Goal: Navigation & Orientation: Find specific page/section

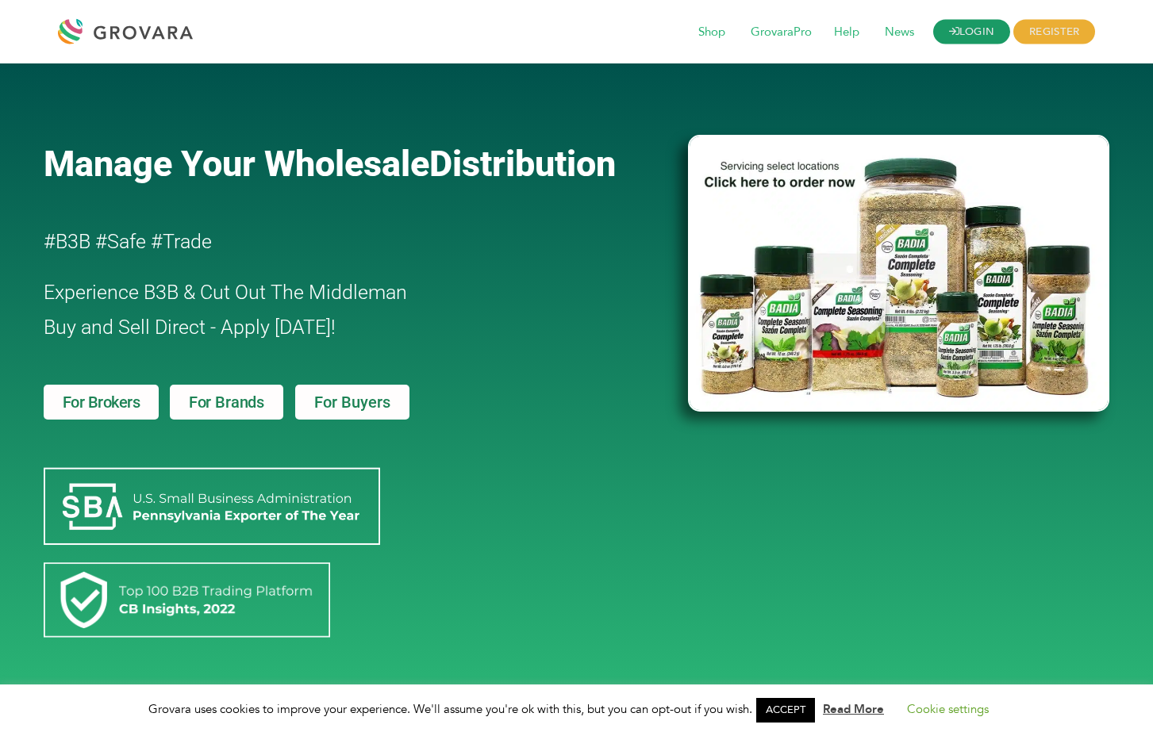
click at [990, 25] on link "LOGIN" at bounding box center [972, 32] width 78 height 25
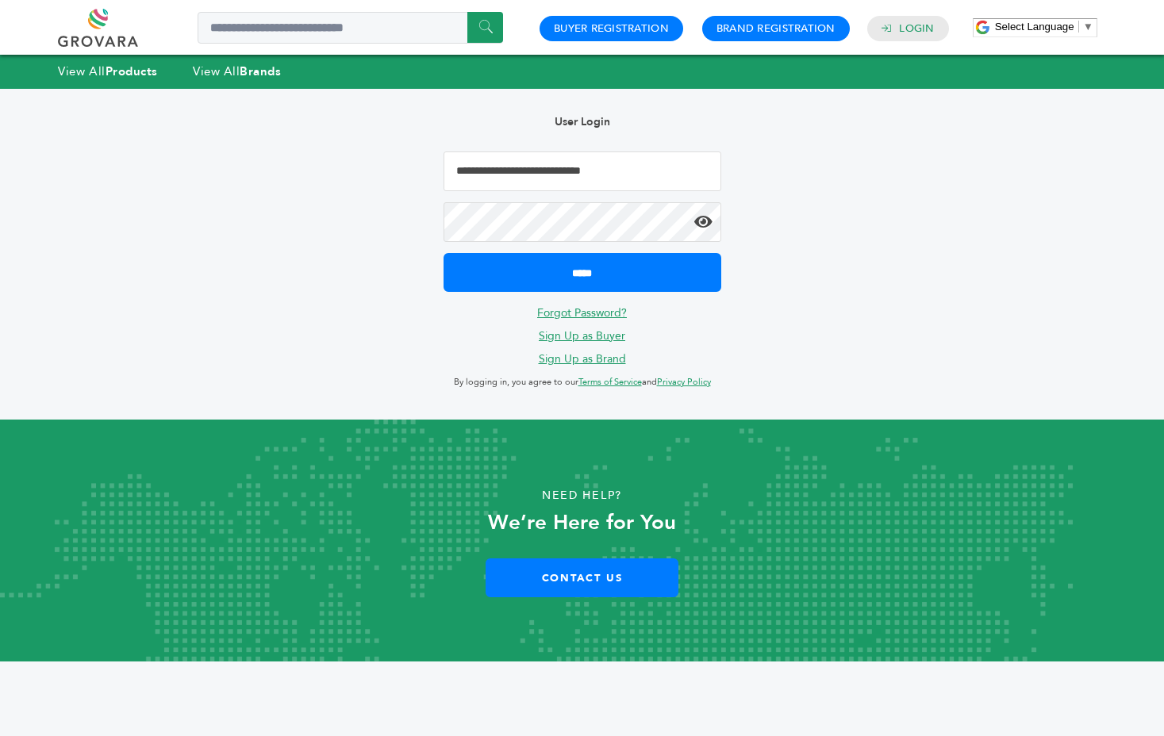
type input "**********"
click at [582, 271] on input "*****" at bounding box center [583, 272] width 278 height 39
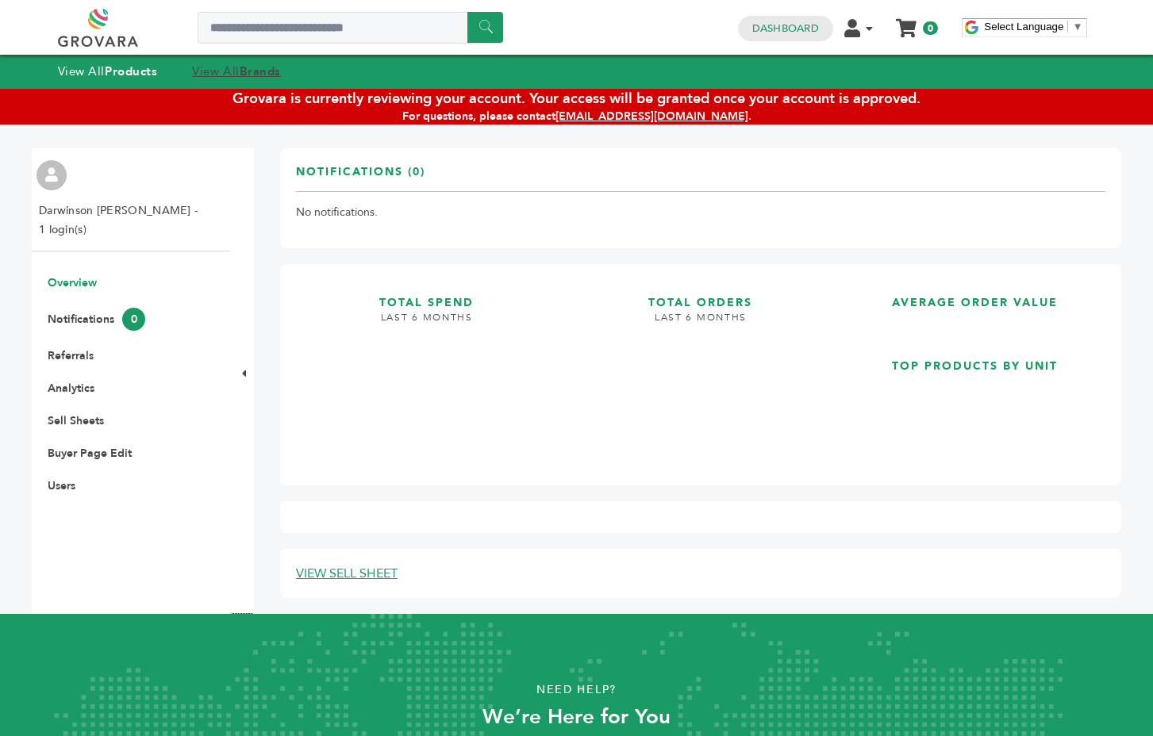
click at [238, 72] on link "View All Brands" at bounding box center [236, 71] width 89 height 16
click at [261, 75] on strong "Brands" at bounding box center [260, 71] width 41 height 16
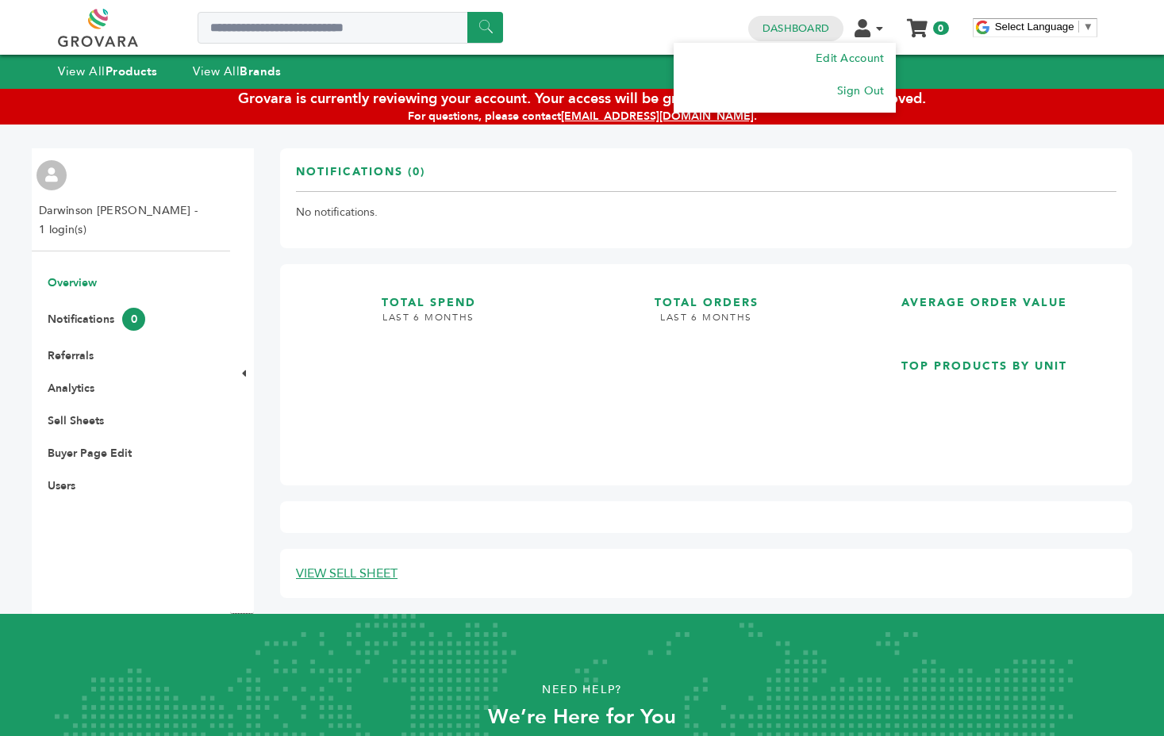
click at [863, 34] on icon at bounding box center [863, 28] width 16 height 18
click at [860, 58] on link "Edit Account" at bounding box center [849, 58] width 70 height 15
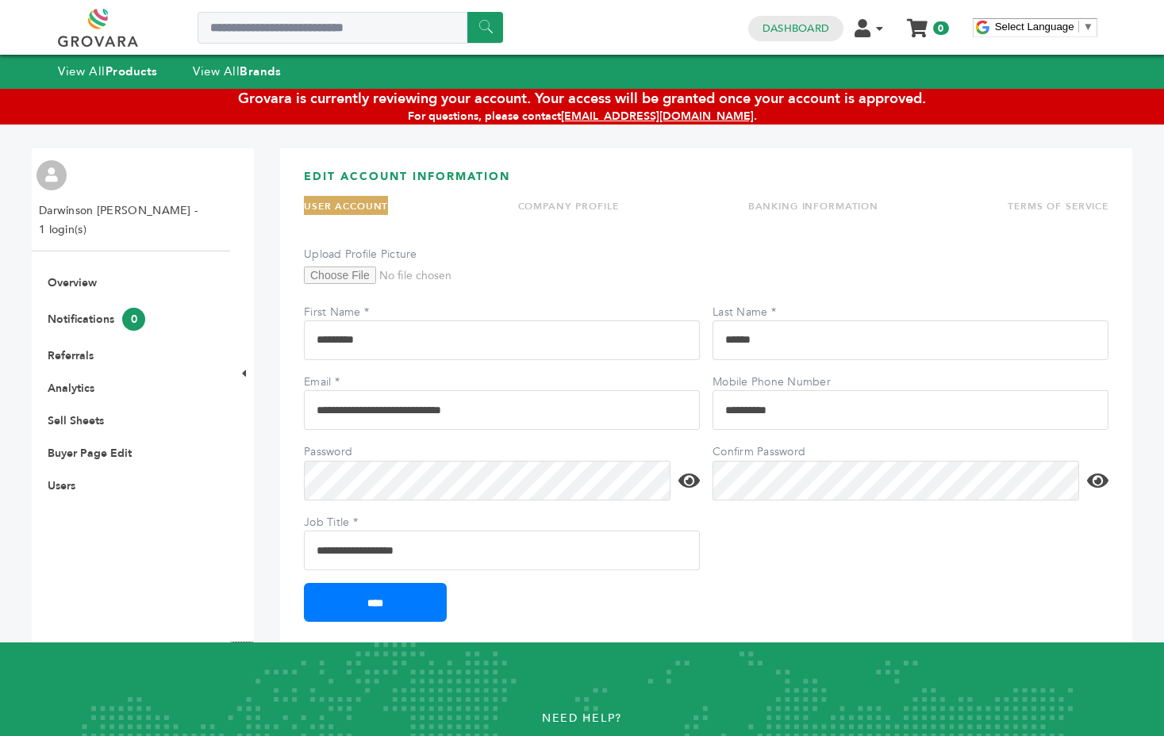
click at [617, 198] on li "COMPANY PROFILE" at bounding box center [568, 205] width 101 height 19
click at [606, 209] on link "COMPANY PROFILE" at bounding box center [568, 206] width 101 height 13
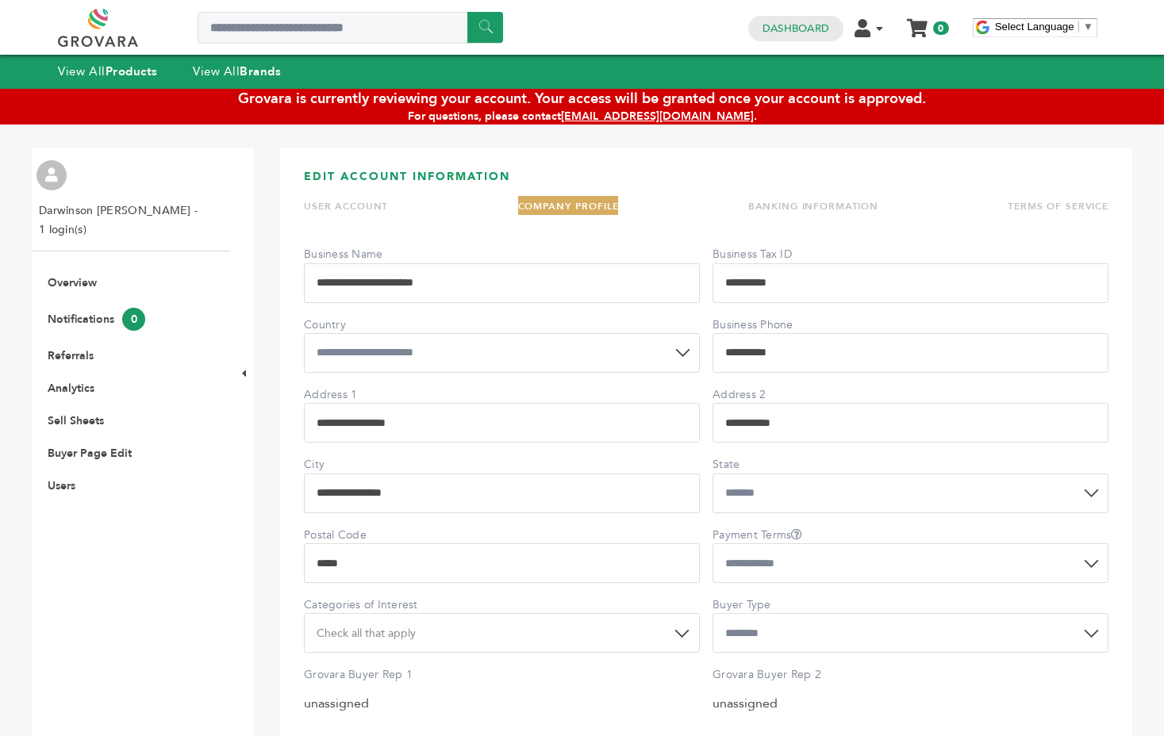
click at [806, 213] on li "BANKING INFORMATION" at bounding box center [813, 205] width 130 height 19
click at [813, 207] on link "BANKING INFORMATION" at bounding box center [813, 206] width 130 height 13
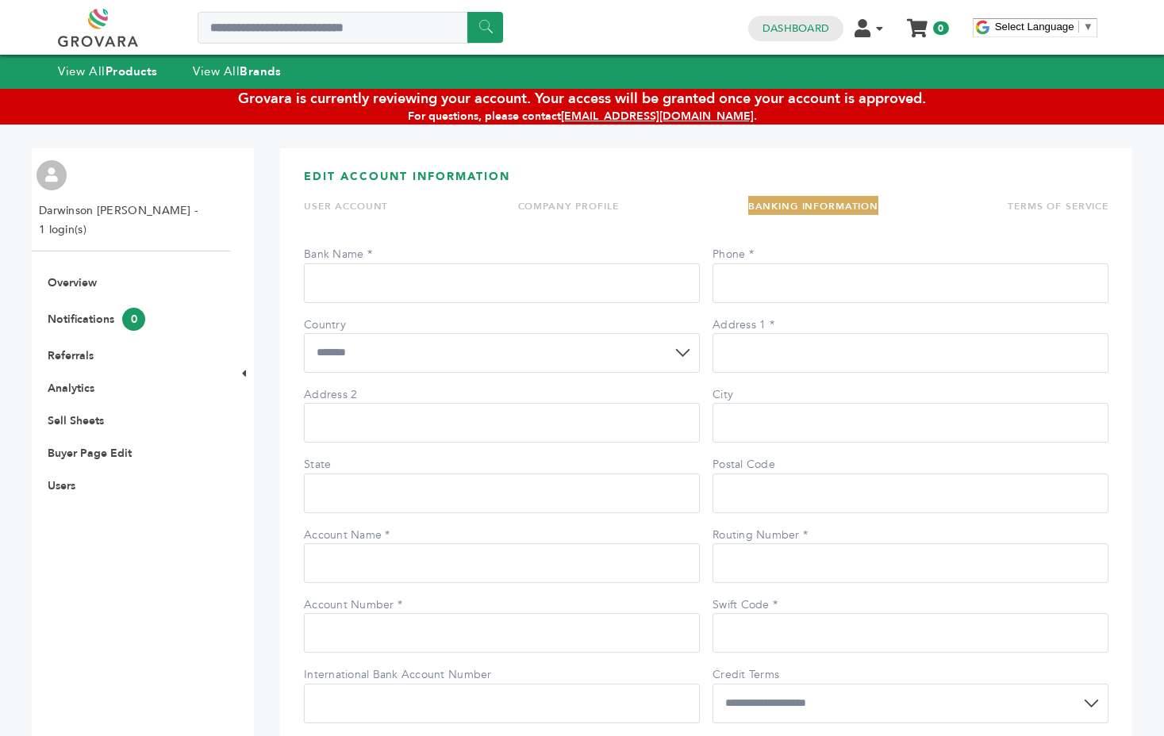
click at [1021, 207] on link "TERMS OF SERVICE" at bounding box center [1058, 206] width 101 height 13
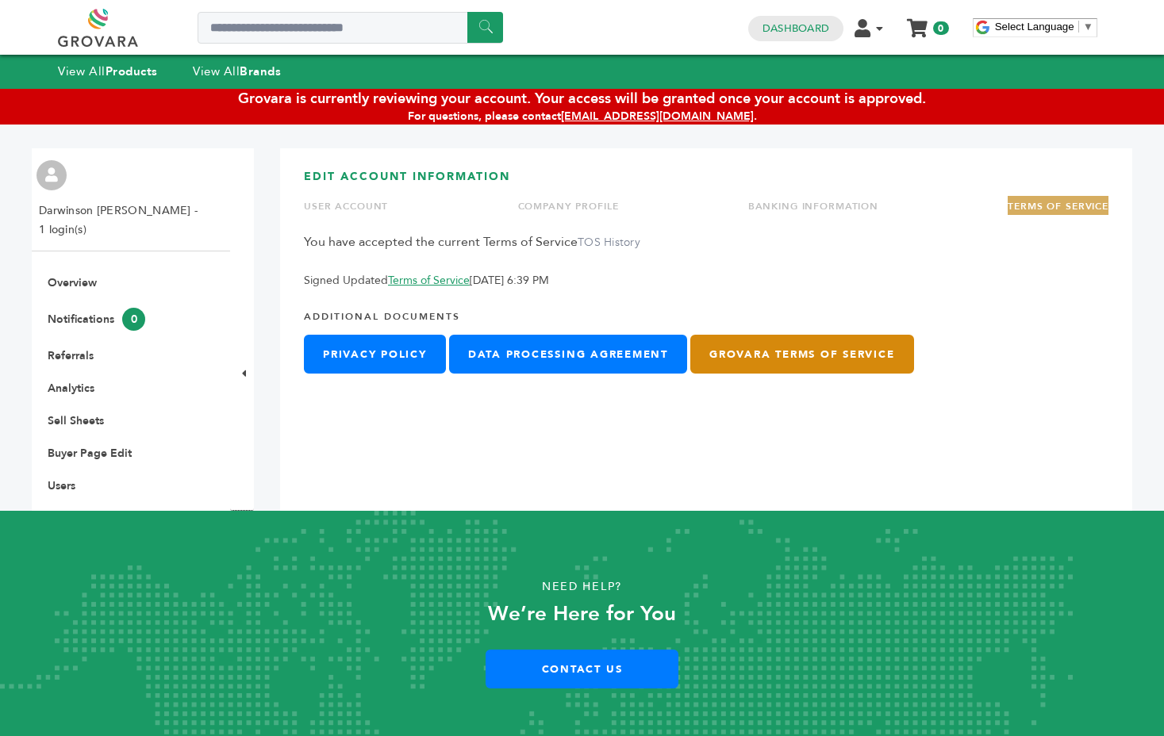
click at [766, 361] on link "Grovara Terms of Service" at bounding box center [801, 354] width 223 height 39
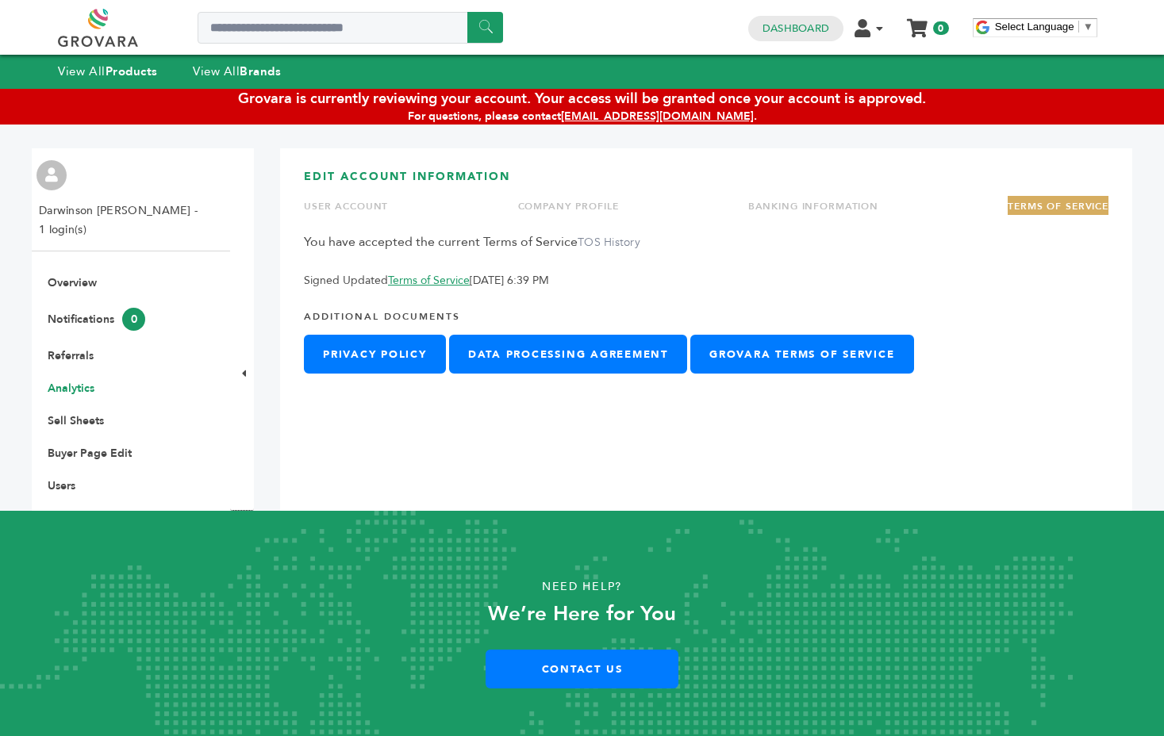
click at [87, 381] on link "Analytics" at bounding box center [71, 388] width 47 height 15
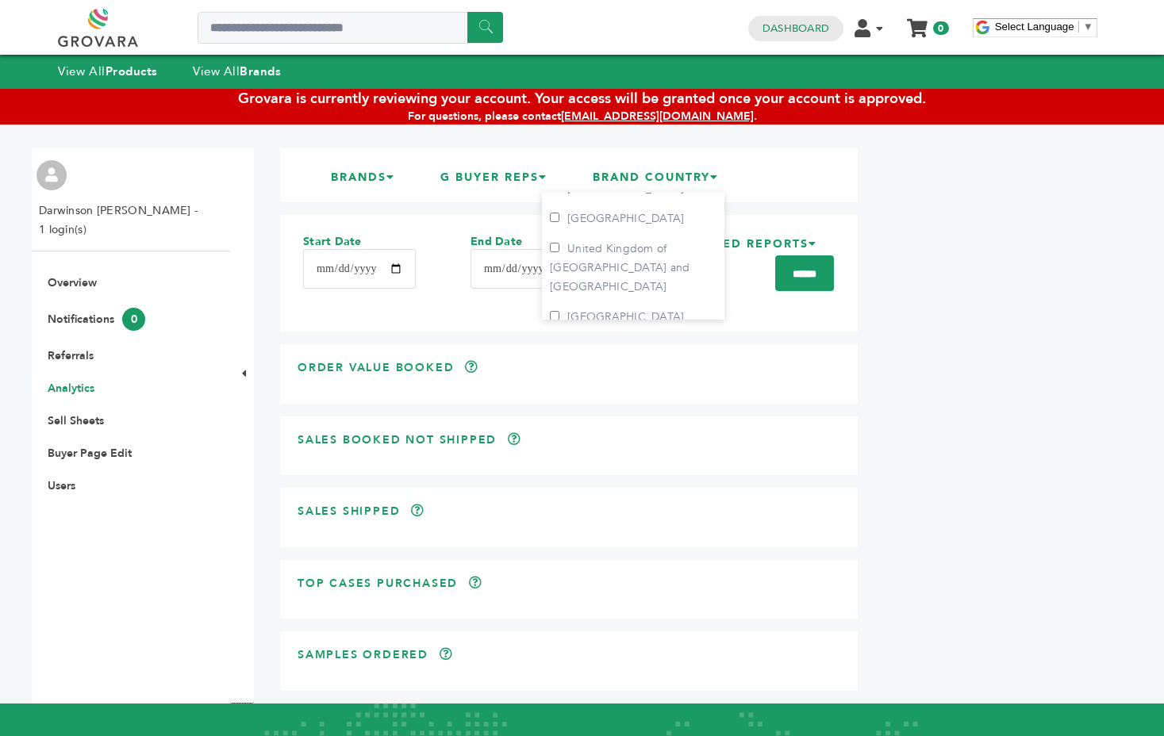
scroll to position [110, 0]
click at [568, 309] on label "[GEOGRAPHIC_DATA]" at bounding box center [617, 318] width 134 height 19
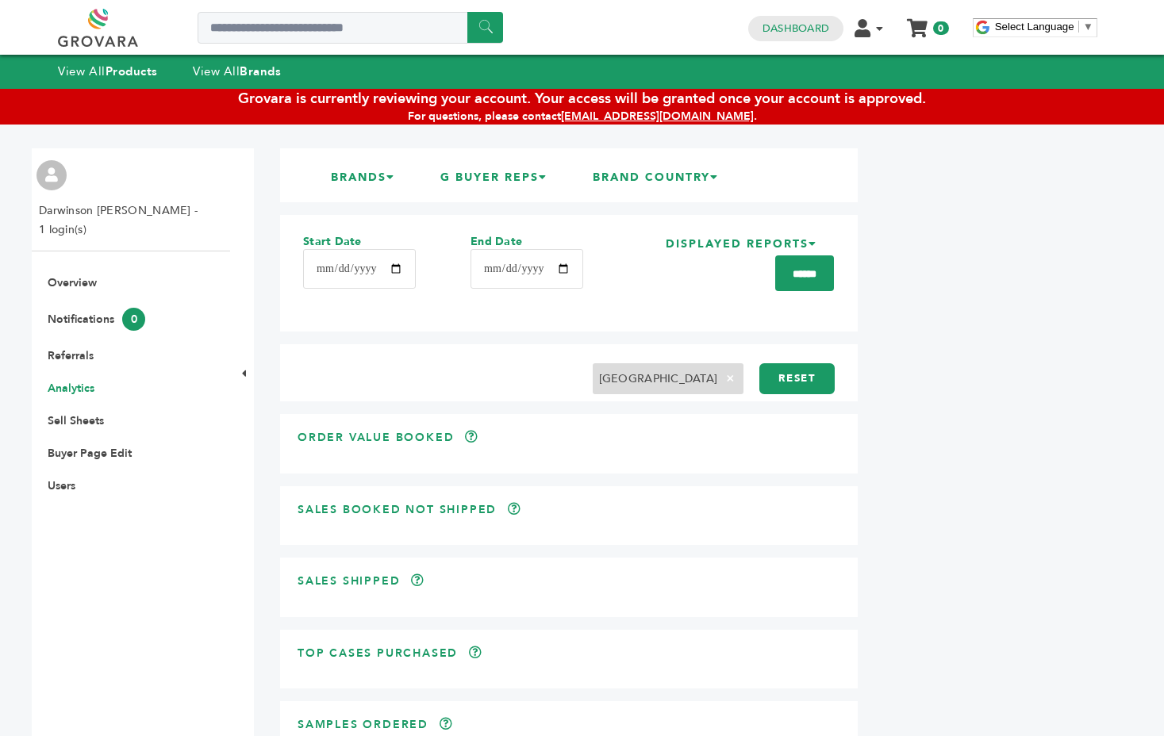
click at [738, 378] on span "×" at bounding box center [730, 378] width 26 height 19
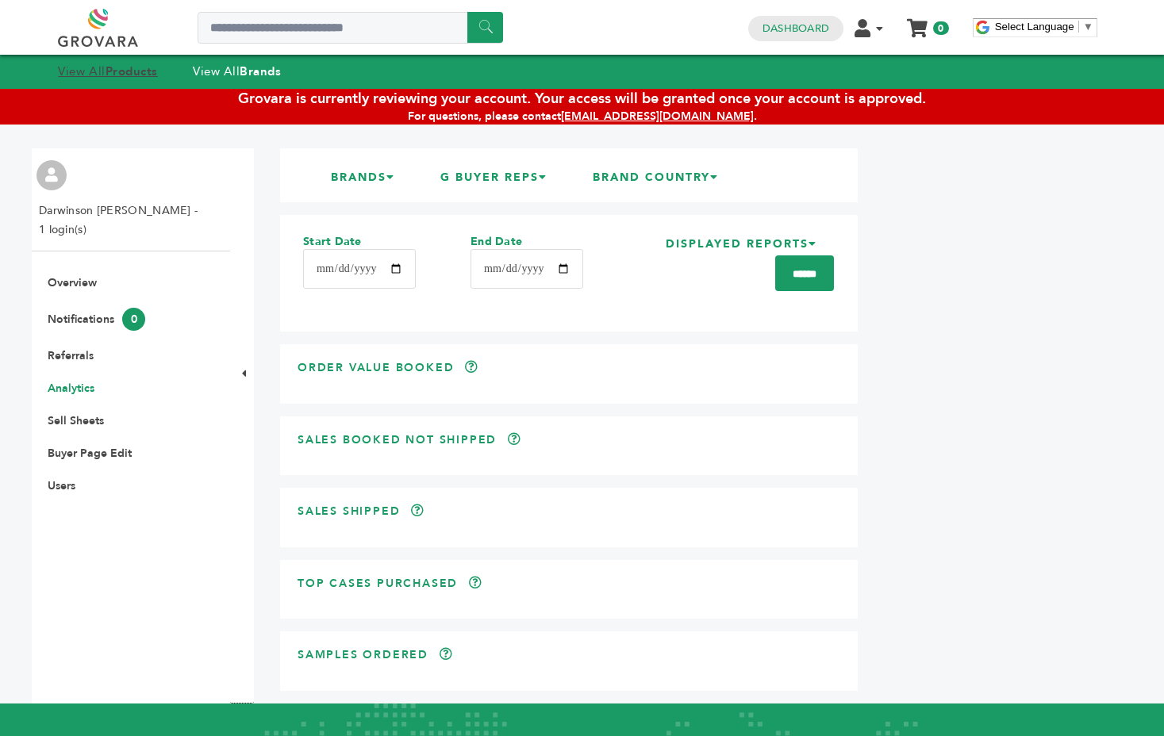
click at [141, 68] on strong "Products" at bounding box center [132, 71] width 52 height 16
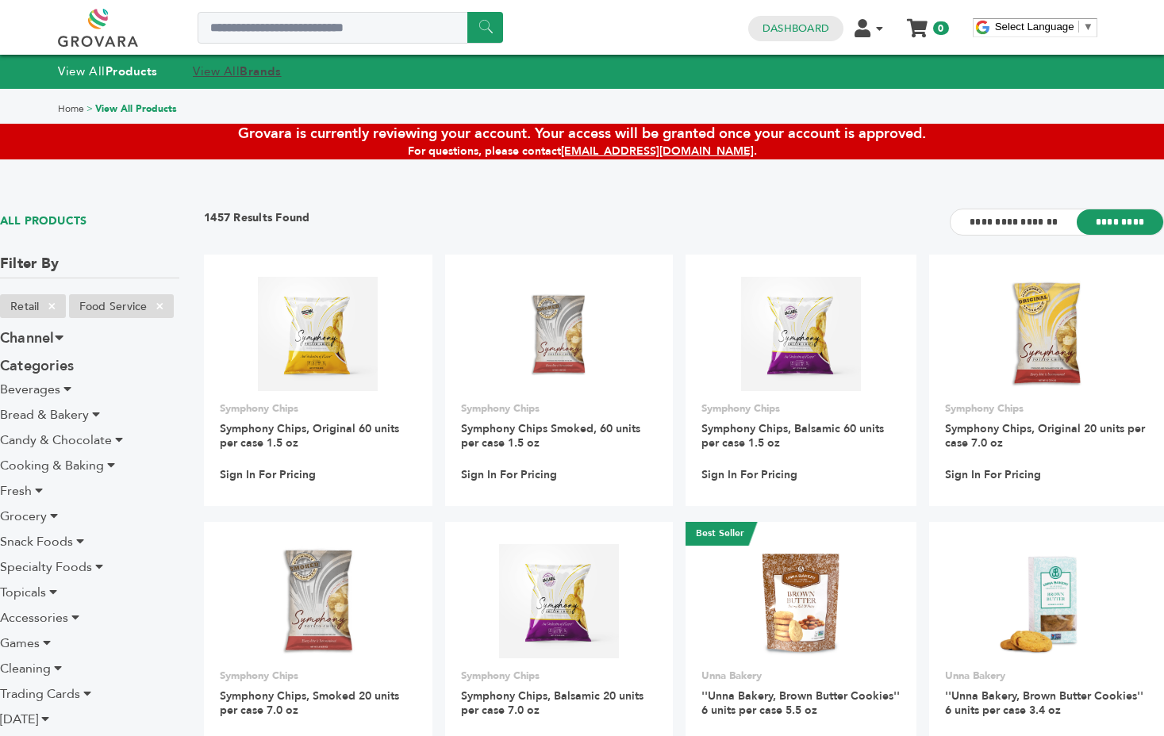
click at [245, 68] on strong "Brands" at bounding box center [260, 71] width 41 height 16
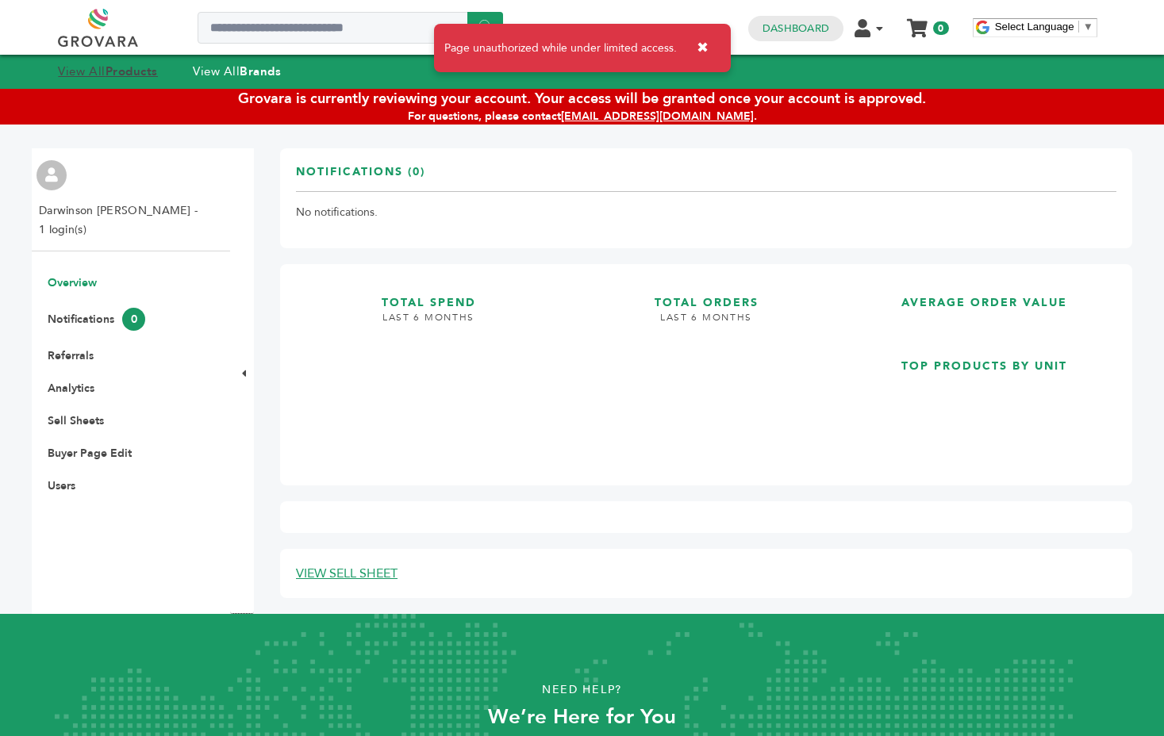
click at [140, 64] on strong "Products" at bounding box center [132, 71] width 52 height 16
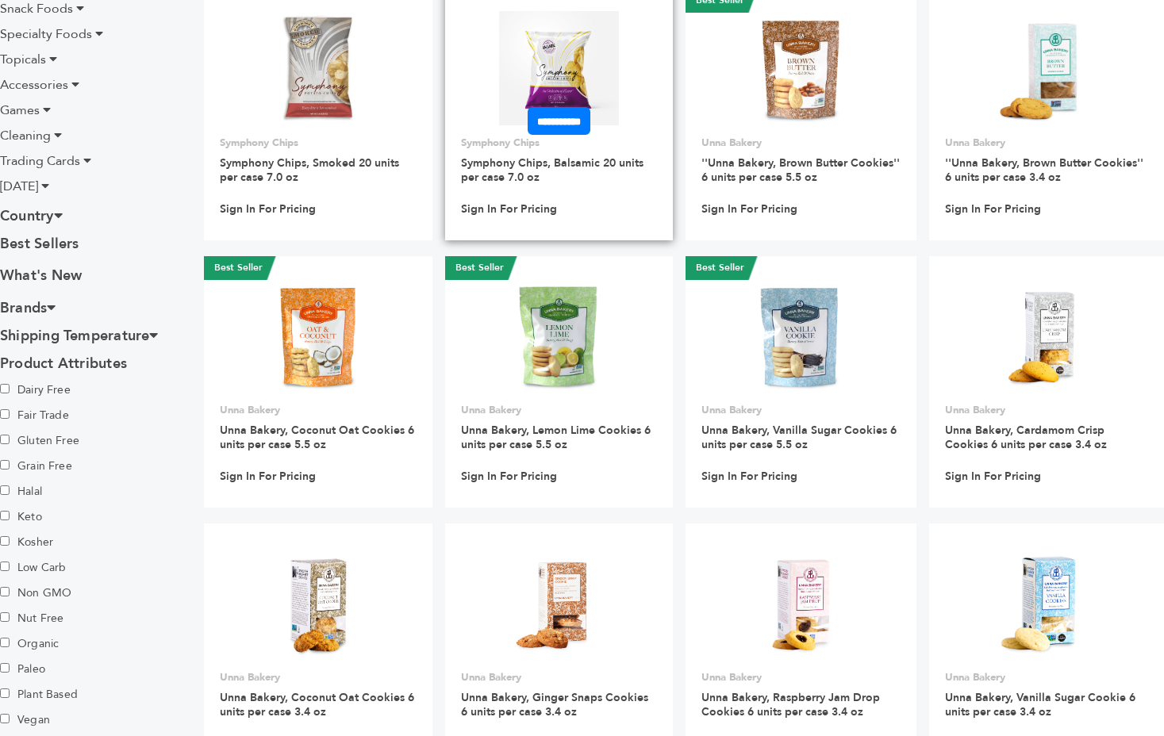
scroll to position [536, 0]
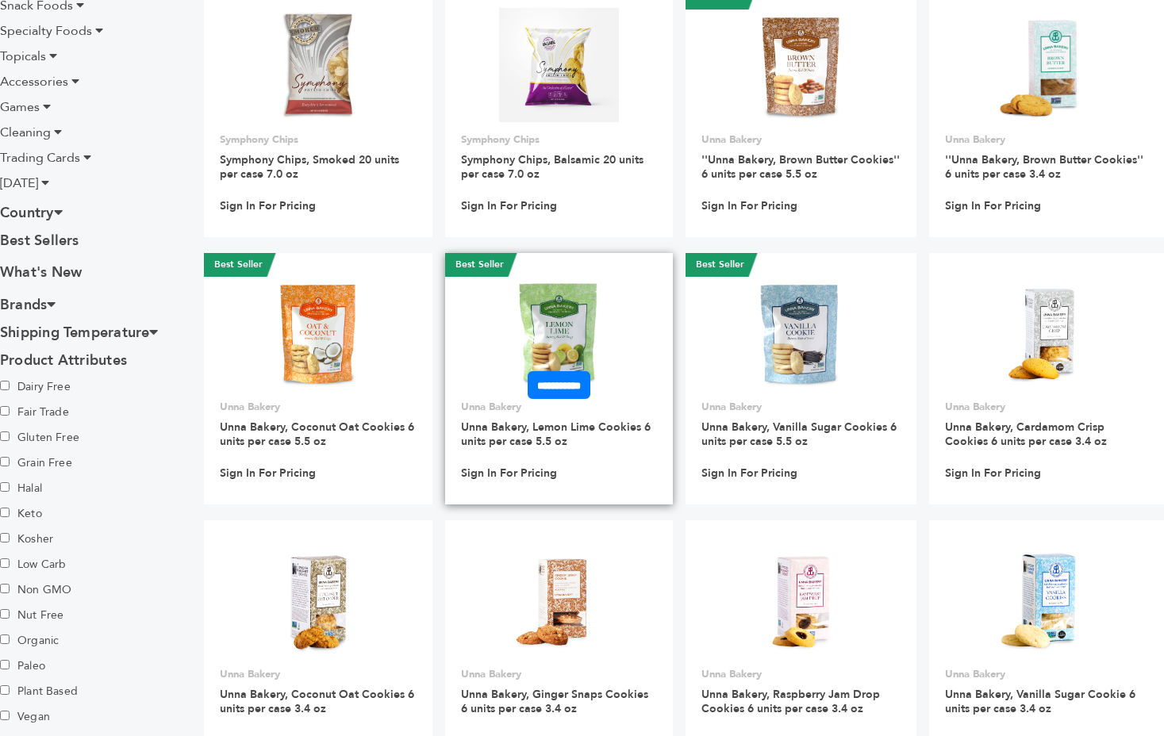
click at [563, 332] on img at bounding box center [559, 332] width 115 height 115
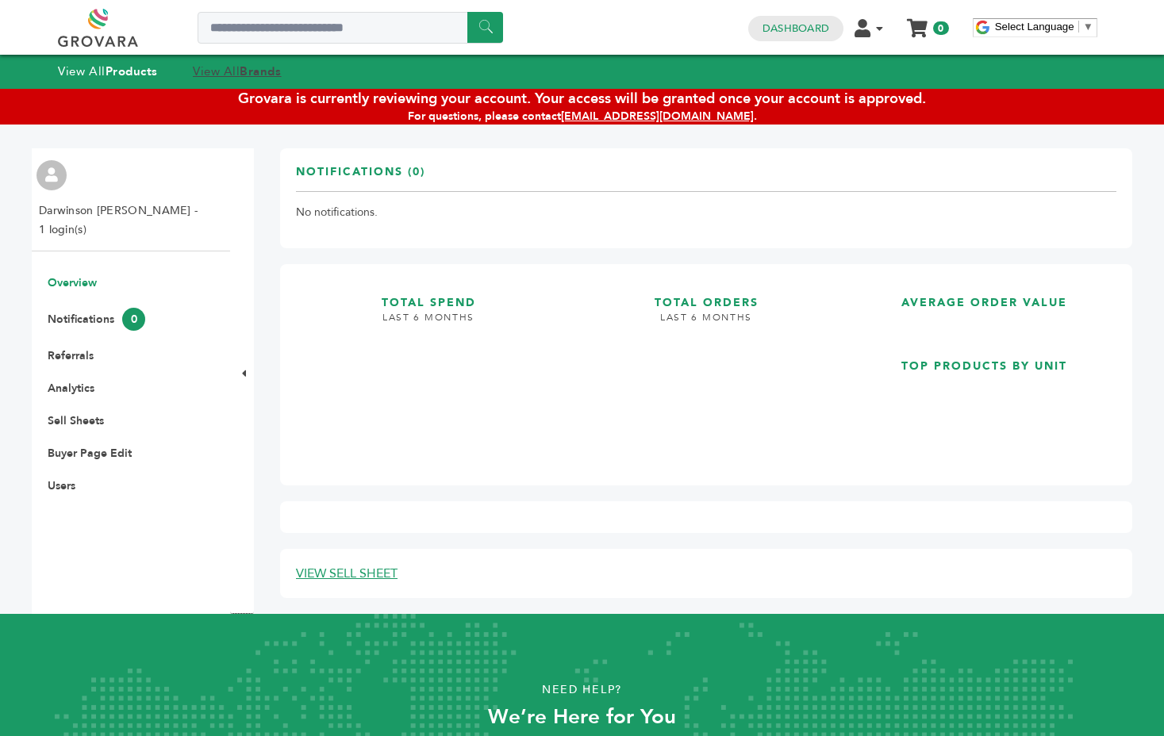
click at [246, 72] on strong "Brands" at bounding box center [260, 71] width 41 height 16
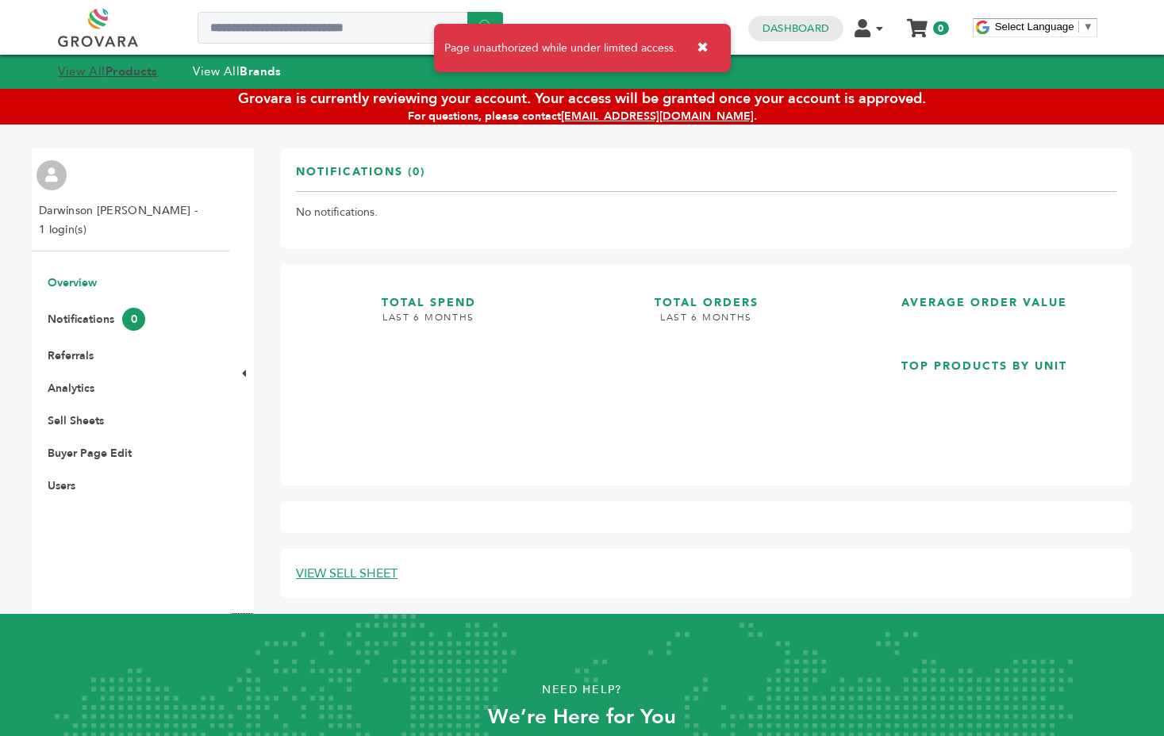
click at [113, 68] on strong "Products" at bounding box center [132, 71] width 52 height 16
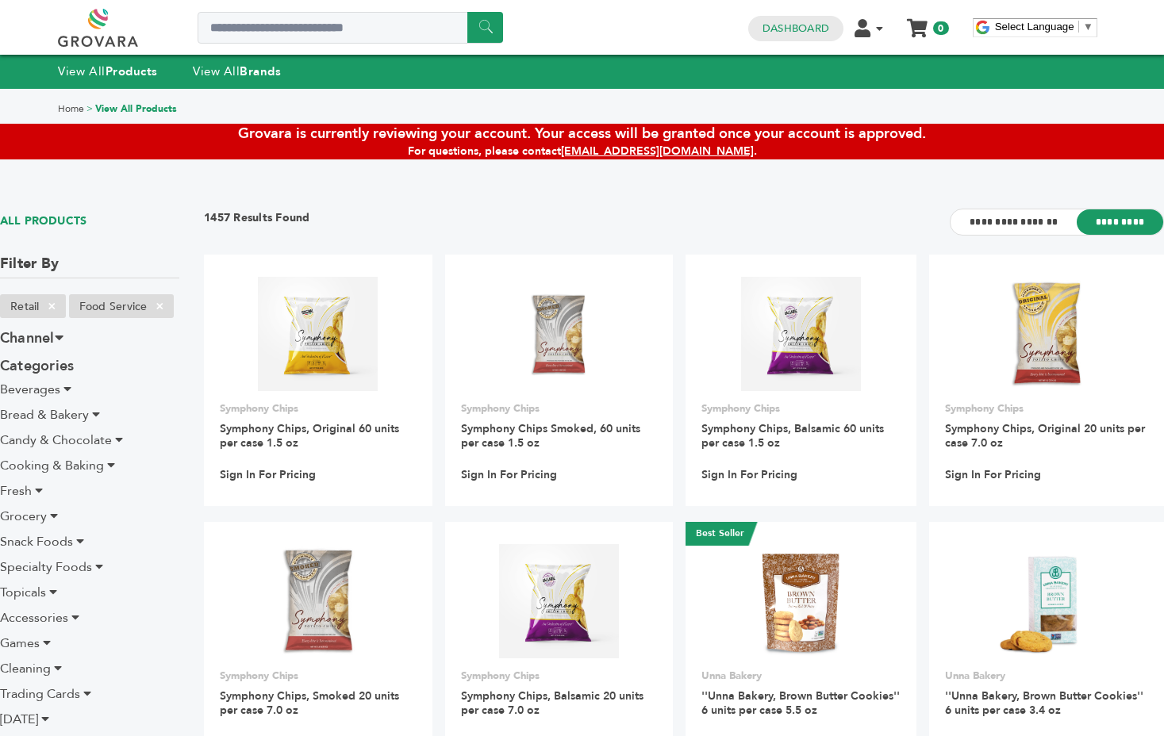
click at [70, 388] on icon at bounding box center [67, 389] width 8 height 13
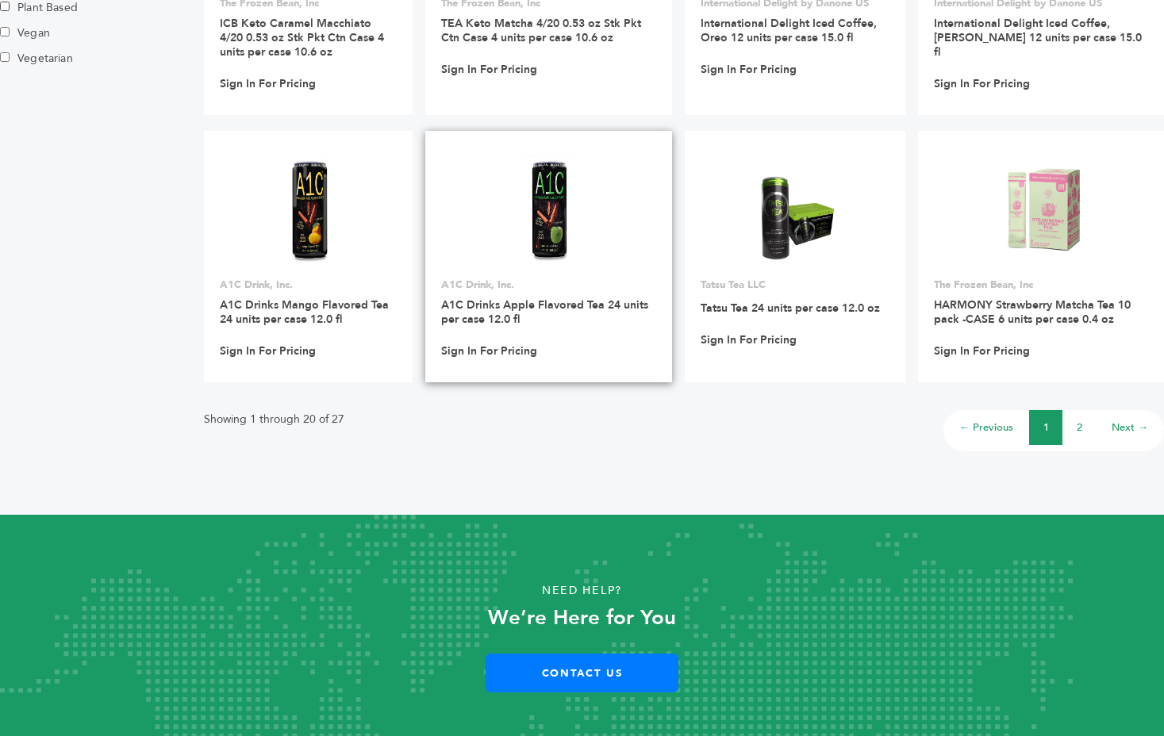
scroll to position [1250, 0]
